Goal: Transaction & Acquisition: Obtain resource

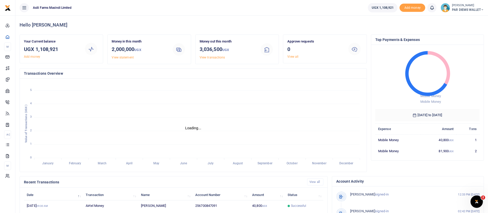
click at [391, 9] on span "UGX 1,108,921" at bounding box center [382, 7] width 22 height 5
click at [455, 4] on small "[PERSON_NAME]" at bounding box center [468, 5] width 32 height 4
click at [451, 17] on link "Switch accounts" at bounding box center [463, 18] width 41 height 7
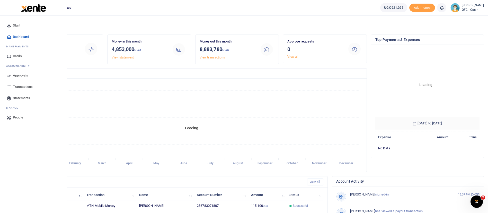
click at [20, 96] on span "Statements" at bounding box center [21, 97] width 17 height 5
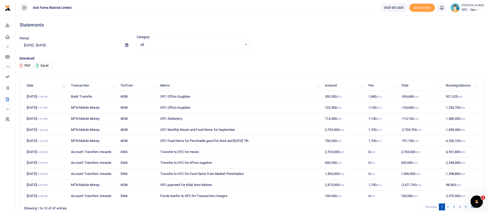
click at [469, 5] on small "[PERSON_NAME]" at bounding box center [472, 5] width 22 height 4
click at [125, 46] on icon at bounding box center [126, 44] width 3 height 3
click at [43, 109] on li "Custom Range" at bounding box center [38, 111] width 36 height 8
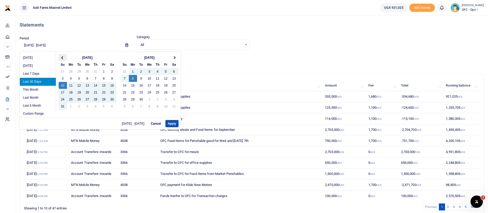
click at [65, 54] on th at bounding box center [63, 57] width 8 height 7
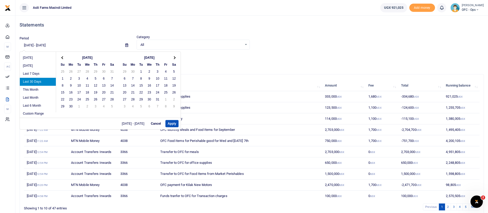
click at [65, 54] on th at bounding box center [63, 57] width 8 height 7
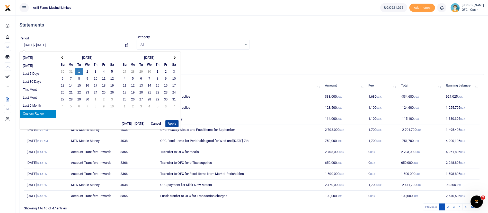
click at [167, 122] on button "Apply" at bounding box center [171, 123] width 13 height 7
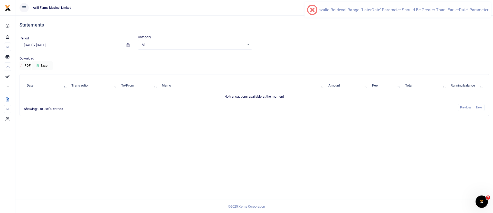
click at [128, 45] on icon at bounding box center [128, 44] width 3 height 3
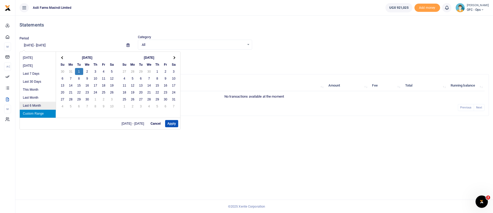
click at [55, 104] on li "Last 6 Month" at bounding box center [38, 106] width 36 height 8
type input "03/08/2025 - 09/08/2025"
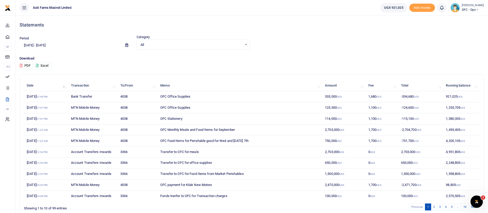
click at [42, 65] on button "Excel" at bounding box center [42, 65] width 21 height 9
click at [125, 44] on icon at bounding box center [126, 44] width 3 height 3
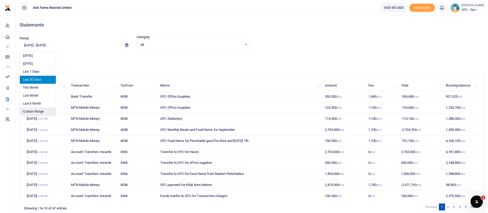
click at [38, 108] on li "Custom Range" at bounding box center [38, 111] width 36 height 8
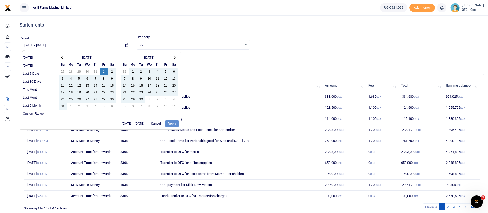
click at [174, 122] on div "08/10/2025 - 09/08/2025 Cancel Apply" at bounding box center [100, 123] width 161 height 12
click at [172, 123] on button "Apply" at bounding box center [171, 123] width 13 height 7
type input "08/01/2025 - 09/30/2025"
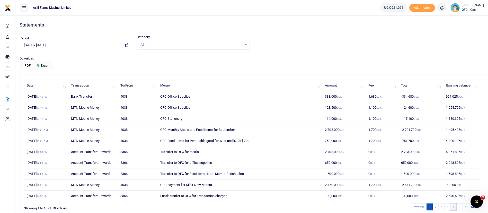
click at [451, 206] on link "5" at bounding box center [453, 206] width 6 height 7
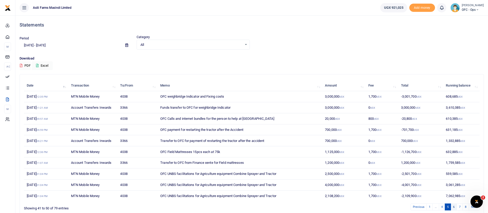
click at [456, 207] on link "6" at bounding box center [453, 206] width 6 height 7
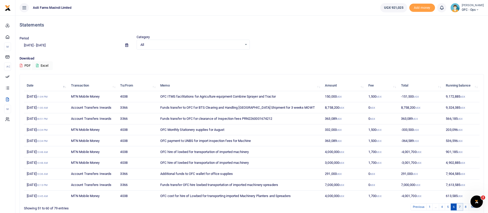
click at [459, 204] on link "7" at bounding box center [459, 206] width 6 height 7
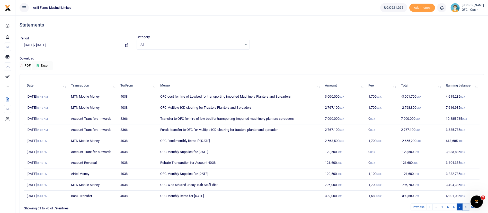
click at [465, 207] on link "8" at bounding box center [465, 206] width 6 height 7
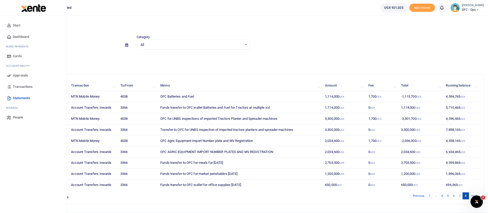
click at [21, 86] on span "Transactions" at bounding box center [23, 86] width 20 height 5
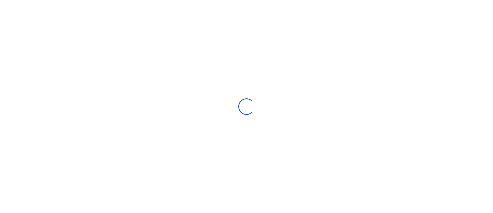
select select
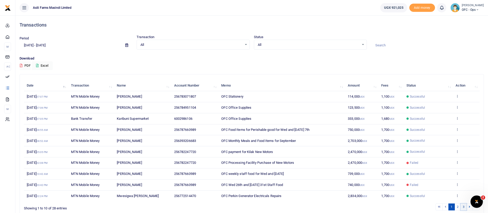
click at [465, 205] on link "3" at bounding box center [463, 206] width 6 height 7
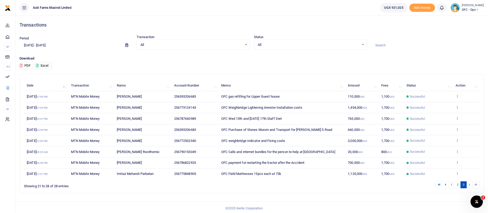
click at [127, 46] on icon at bounding box center [126, 44] width 3 height 3
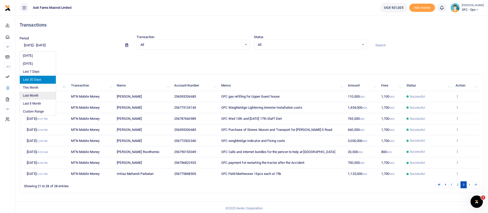
click at [38, 96] on li "Last Month" at bounding box center [38, 95] width 36 height 8
type input "[DATE] - [DATE]"
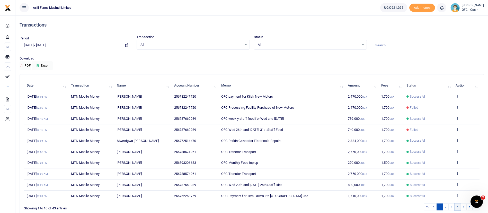
click at [458, 208] on link "4" at bounding box center [457, 206] width 6 height 7
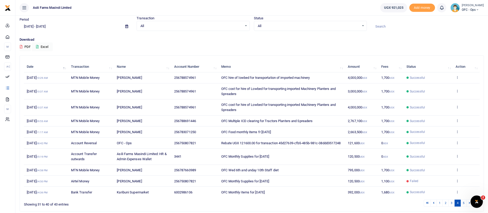
scroll to position [44, 0]
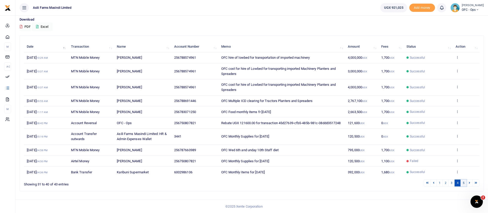
click at [463, 182] on link "5" at bounding box center [463, 182] width 6 height 7
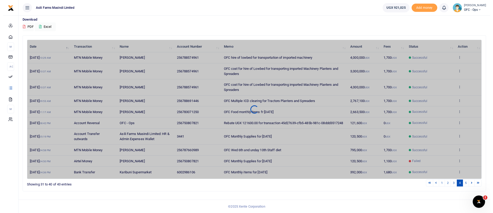
scroll to position [0, 0]
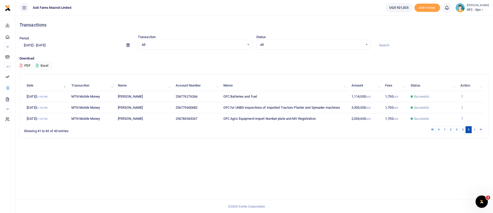
click at [463, 117] on icon at bounding box center [462, 118] width 3 height 4
click at [446, 96] on link "View details" at bounding box center [443, 98] width 41 height 7
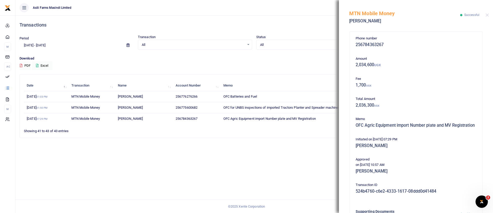
scroll to position [136, 0]
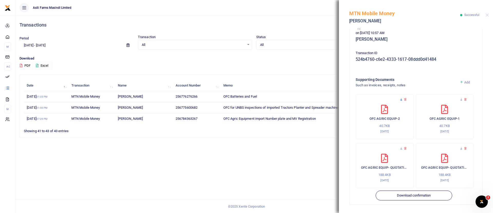
click at [401, 101] on icon at bounding box center [401, 99] width 3 height 3
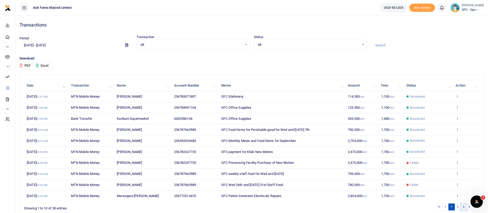
click at [464, 206] on link "3" at bounding box center [463, 206] width 6 height 7
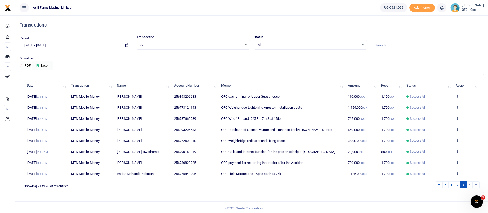
click at [474, 185] on li at bounding box center [475, 184] width 7 height 7
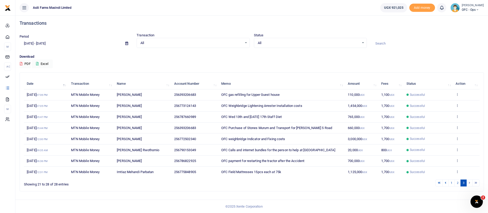
click at [475, 182] on li at bounding box center [475, 182] width 7 height 7
